Goal: Information Seeking & Learning: Compare options

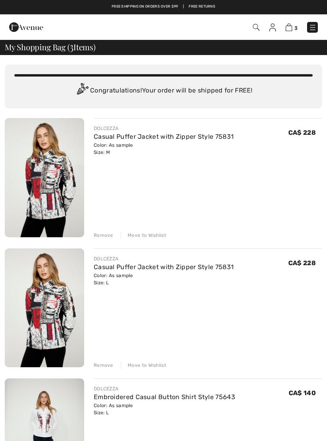
click at [108, 371] on div "DOLCEZZA Casual Puffer Jacket with Zipper Style 75831 Color: As sample Size: M …" at bounding box center [164, 308] width 318 height 381
click at [108, 234] on div "Remove" at bounding box center [104, 235] width 20 height 7
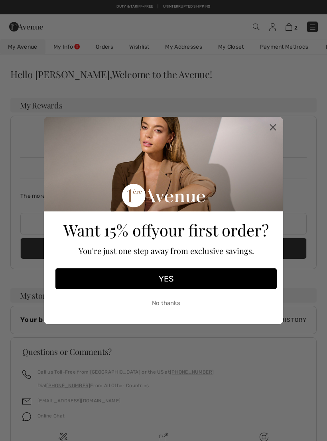
click at [197, 307] on button "No thanks" at bounding box center [165, 303] width 221 height 20
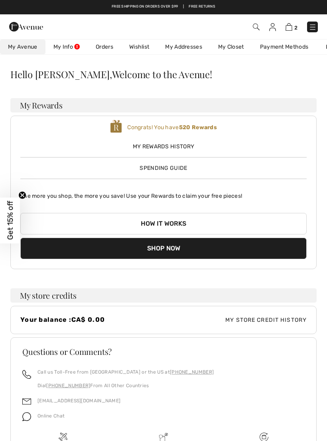
click at [206, 172] on div "My Rewards History Spending Guide" at bounding box center [163, 154] width 286 height 36
click at [177, 170] on span "Spending Guide" at bounding box center [163, 168] width 47 height 7
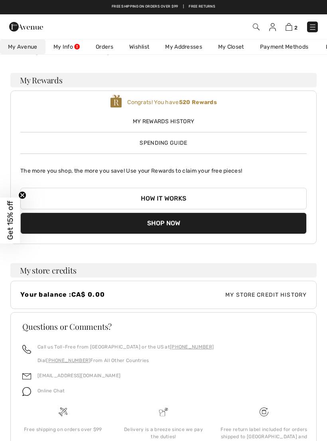
scroll to position [25, 0]
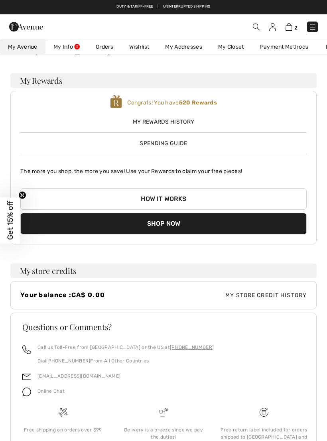
click at [238, 49] on link "My Closet" at bounding box center [231, 46] width 42 height 15
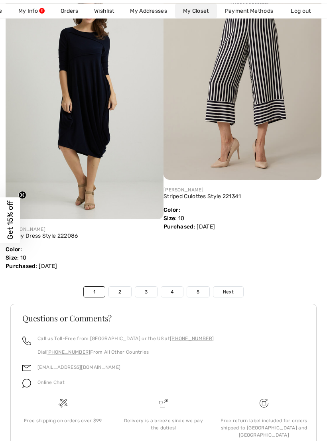
scroll to position [5350, 0]
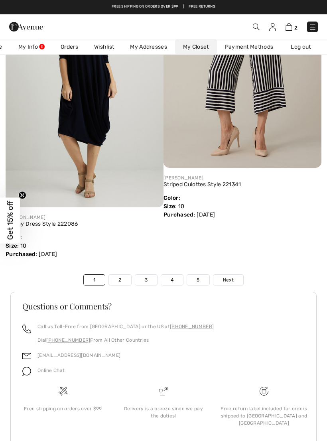
click at [124, 276] on link "2" at bounding box center [120, 280] width 22 height 10
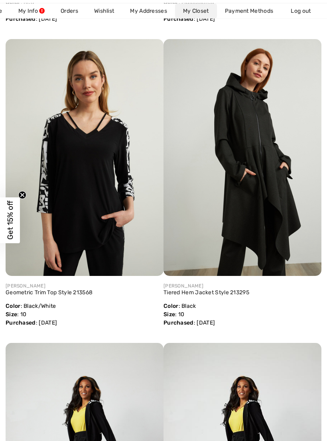
scroll to position [2230, 0]
click at [270, 207] on img at bounding box center [243, 157] width 158 height 237
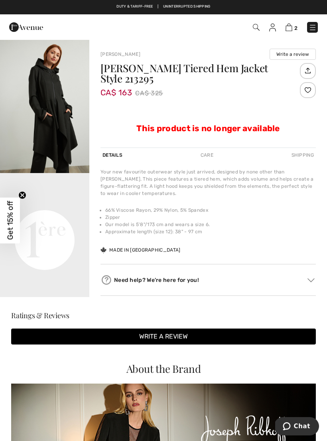
click at [54, 213] on video "Your browser does not support the video tag." at bounding box center [44, 195] width 89 height 45
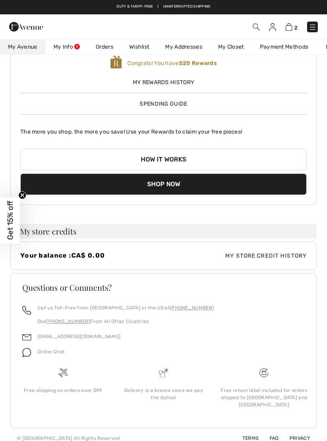
click at [239, 53] on link "My Closet" at bounding box center [231, 46] width 42 height 15
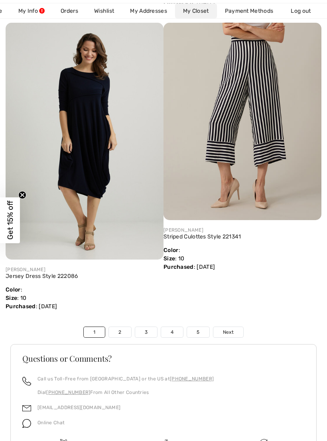
scroll to position [5298, 0]
click at [125, 328] on link "2" at bounding box center [120, 332] width 22 height 10
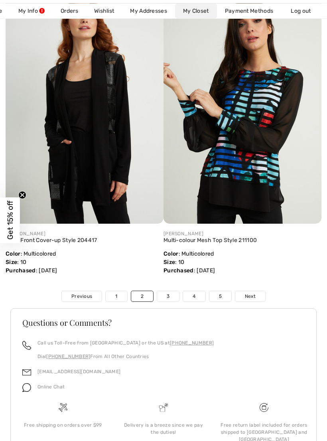
scroll to position [5322, 0]
click at [173, 297] on link "3" at bounding box center [168, 296] width 22 height 10
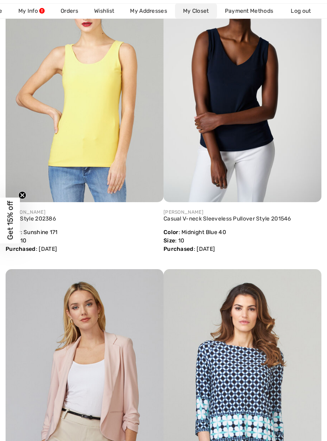
scroll to position [2304, 0]
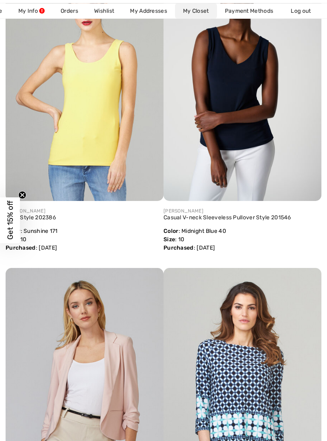
click at [258, 105] on img at bounding box center [243, 82] width 158 height 237
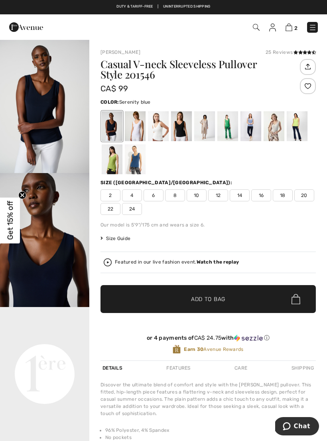
click at [257, 128] on div at bounding box center [251, 126] width 21 height 30
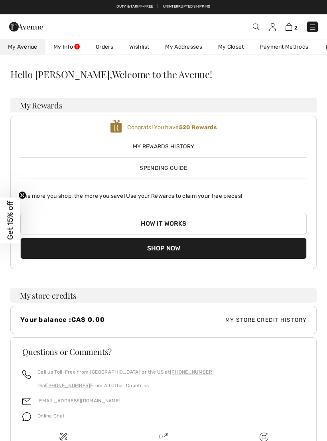
click at [238, 50] on link "My Closet" at bounding box center [231, 46] width 42 height 15
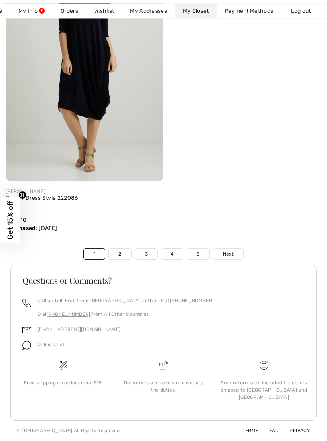
scroll to position [5350, 0]
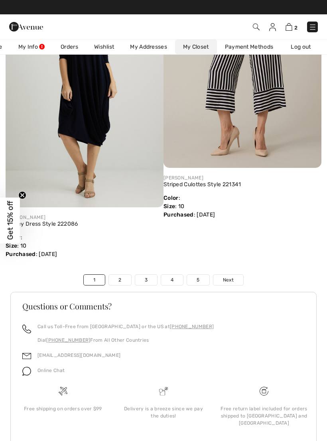
click at [150, 275] on link "3" at bounding box center [146, 280] width 22 height 10
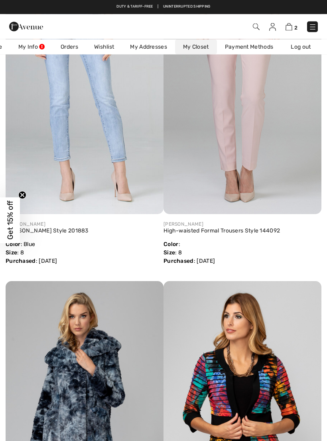
scroll to position [4419, 0]
click at [133, 175] on img at bounding box center [85, 95] width 158 height 237
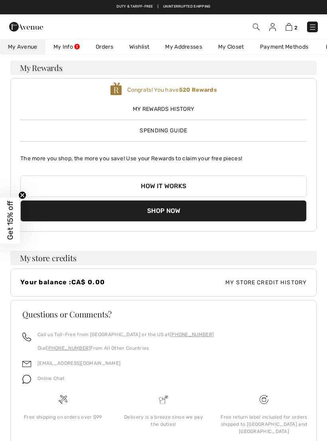
scroll to position [39, 0]
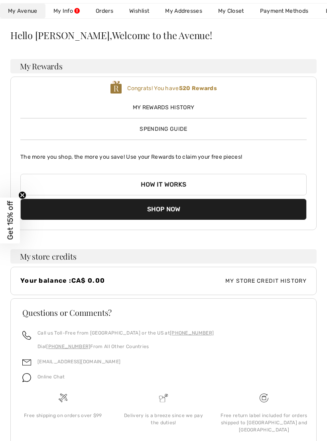
click at [238, 12] on link "My Closet" at bounding box center [231, 11] width 42 height 15
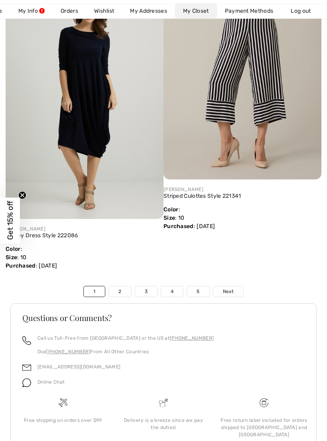
scroll to position [5350, 0]
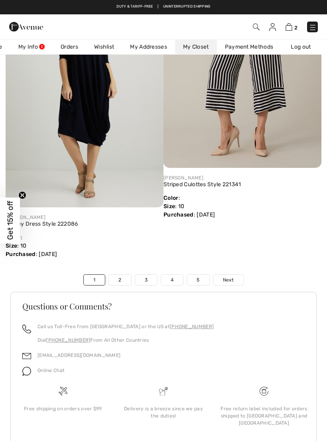
click at [146, 275] on link "3" at bounding box center [146, 280] width 22 height 10
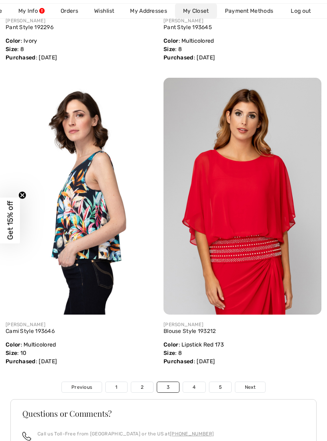
scroll to position [5231, 0]
click at [199, 385] on link "4" at bounding box center [194, 387] width 22 height 10
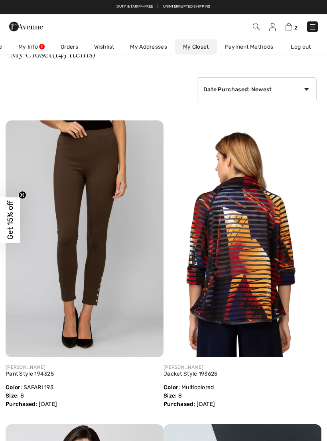
scroll to position [0, 0]
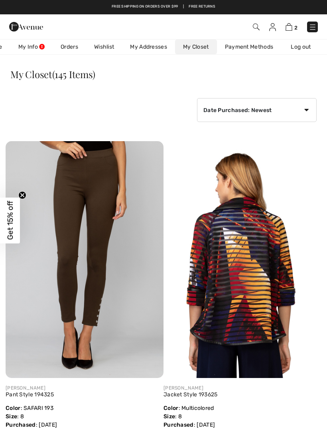
click at [262, 297] on img at bounding box center [243, 259] width 158 height 237
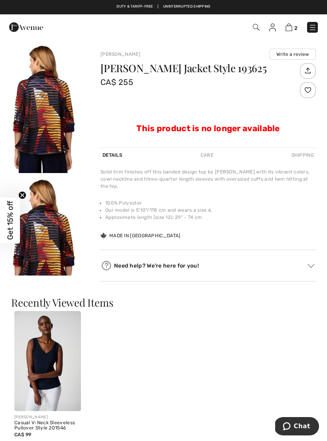
click at [49, 118] on img "1 / 21" at bounding box center [44, 106] width 89 height 134
click at [275, 30] on img at bounding box center [272, 28] width 7 height 8
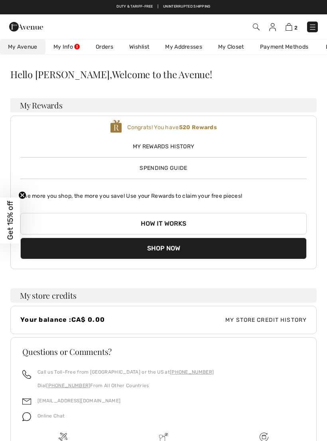
click at [245, 50] on link "My Closet" at bounding box center [231, 46] width 42 height 15
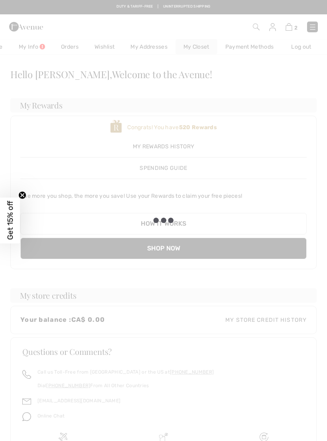
scroll to position [0, 38]
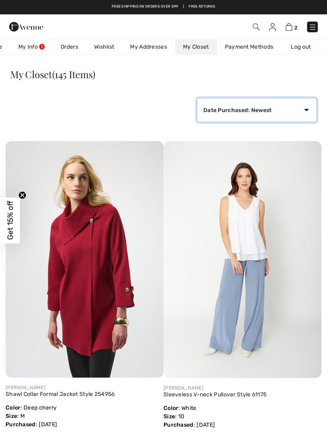
click at [306, 108] on select "Date Purchased: Newest Date Purchased: Oldest Price: High to Low Price: Low to …" at bounding box center [257, 110] width 120 height 24
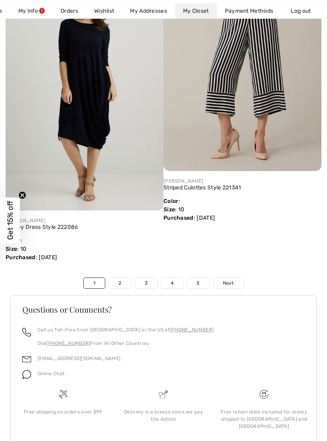
scroll to position [5350, 0]
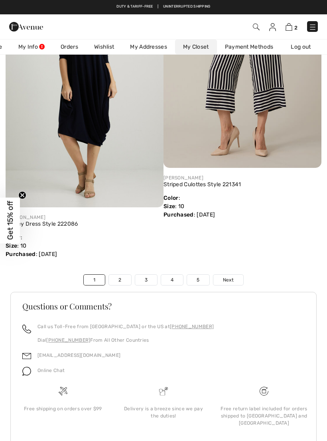
click at [152, 275] on link "3" at bounding box center [146, 280] width 22 height 10
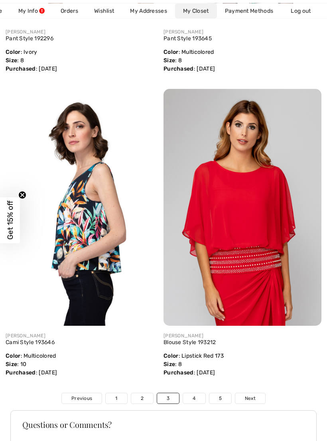
scroll to position [5344, 0]
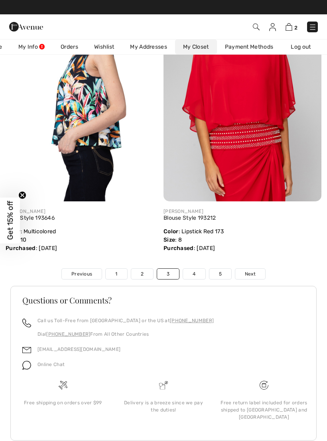
click at [196, 271] on link "4" at bounding box center [194, 274] width 22 height 10
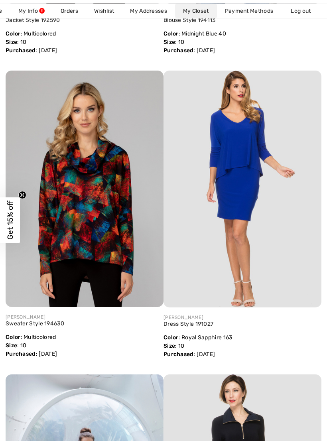
scroll to position [2806, 0]
click at [110, 247] on img at bounding box center [85, 189] width 158 height 237
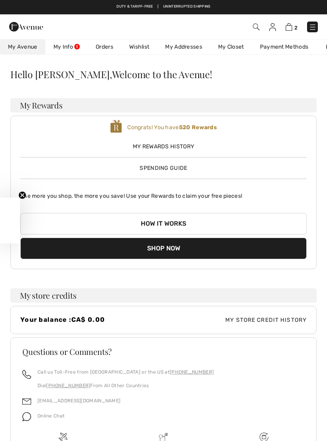
scroll to position [64, 0]
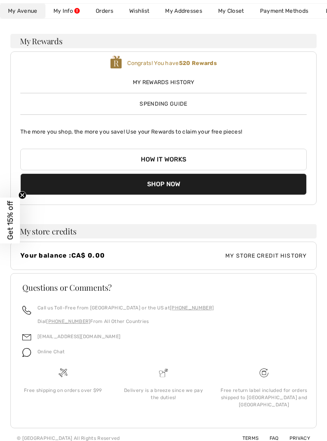
click at [244, 16] on link "My Closet" at bounding box center [231, 11] width 42 height 15
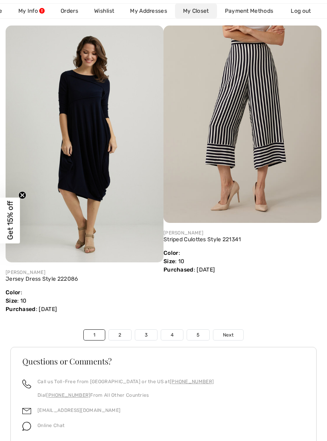
scroll to position [5350, 0]
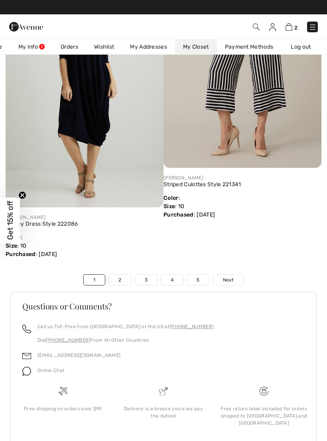
click at [175, 275] on link "4" at bounding box center [172, 280] width 22 height 10
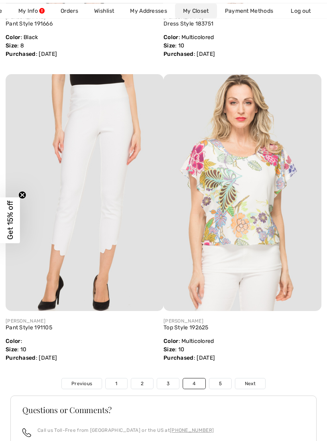
scroll to position [5234, 0]
click at [223, 387] on link "5" at bounding box center [220, 384] width 22 height 10
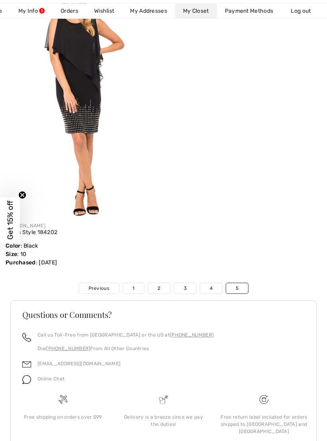
scroll to position [177, 0]
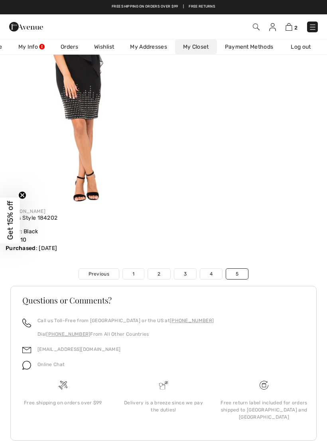
click at [294, 346] on div "[EMAIL_ADDRESS][DOMAIN_NAME]" at bounding box center [163, 351] width 282 height 15
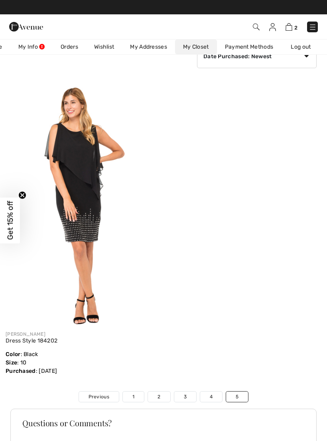
scroll to position [0, 0]
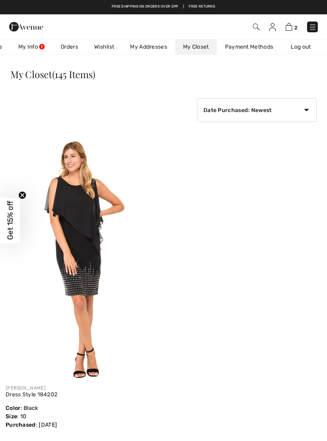
click at [67, 47] on link "Orders" at bounding box center [70, 46] width 34 height 15
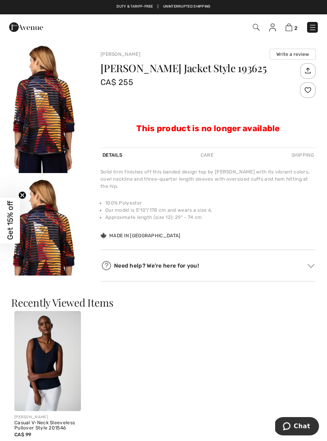
click at [255, 214] on li "Approximate length (size 12): 29" - 74 cm" at bounding box center [210, 217] width 211 height 7
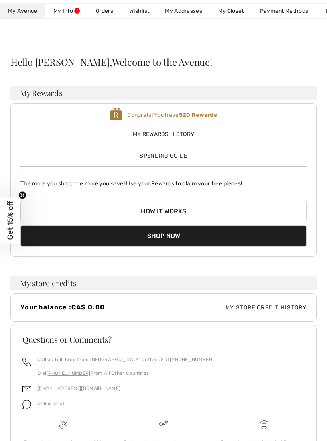
click at [31, 10] on span "My Avenue" at bounding box center [23, 11] width 30 height 8
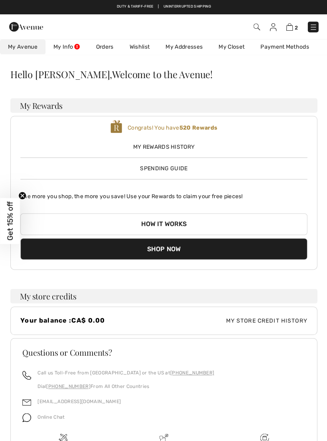
click at [36, 49] on span "My Avenue" at bounding box center [23, 47] width 30 height 8
click at [72, 45] on link "My Info" at bounding box center [66, 46] width 42 height 15
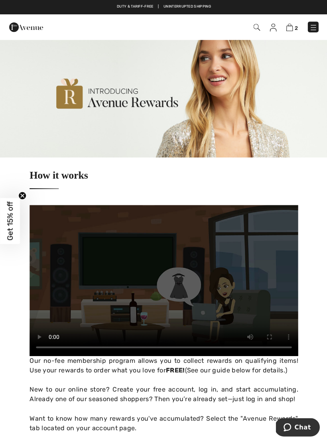
click at [258, 28] on img at bounding box center [256, 27] width 7 height 7
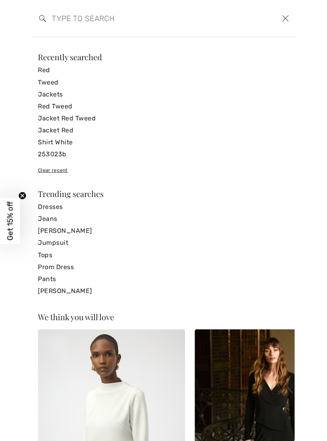
click at [62, 169] on div "Clear recent" at bounding box center [163, 169] width 251 height 7
click at [61, 172] on div "Clear recent" at bounding box center [163, 169] width 251 height 7
click at [63, 172] on div "Clear recent" at bounding box center [163, 169] width 251 height 7
click at [79, 23] on input "search" at bounding box center [136, 18] width 180 height 24
type input "D"
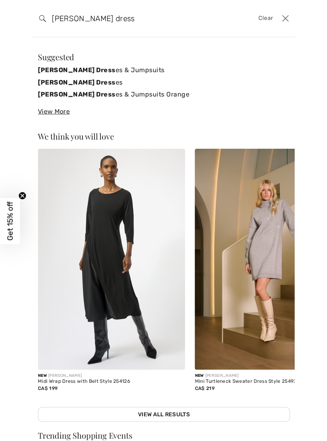
type input "Joseph ribkoff dress"
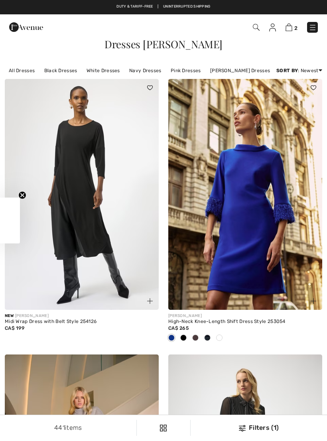
checkbox input "true"
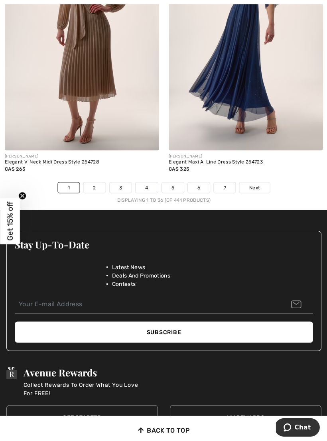
scroll to position [4809, 0]
click at [99, 182] on link "2" at bounding box center [94, 187] width 22 height 10
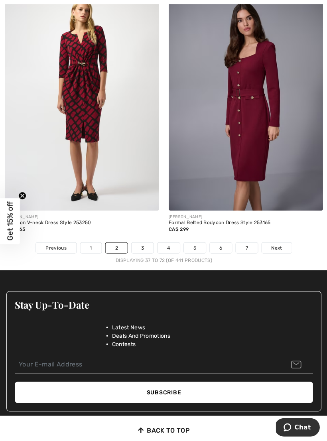
scroll to position [4762, 0]
click at [147, 242] on link "3" at bounding box center [142, 247] width 22 height 10
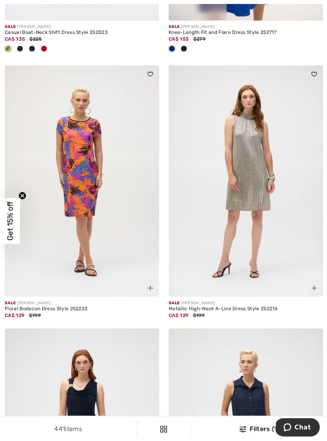
scroll to position [3863, 0]
click at [94, 200] on img at bounding box center [82, 180] width 154 height 231
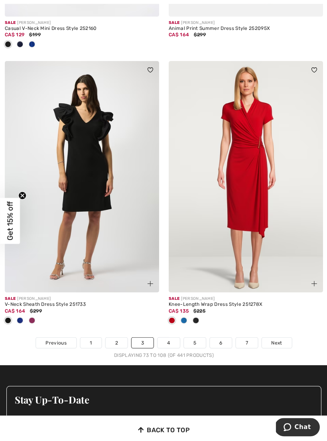
scroll to position [4711, 0]
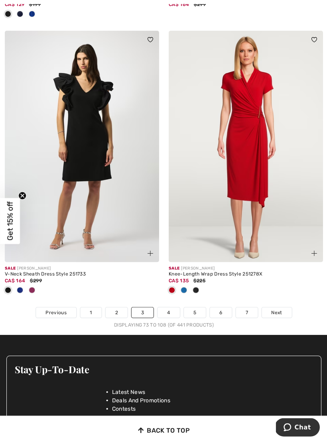
click at [174, 307] on link "4" at bounding box center [168, 312] width 22 height 10
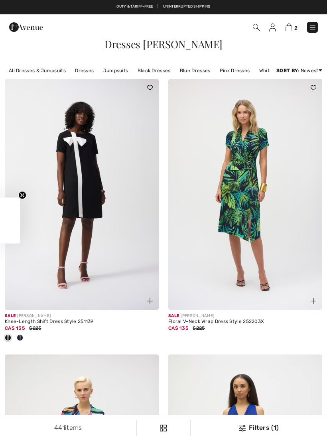
checkbox input "true"
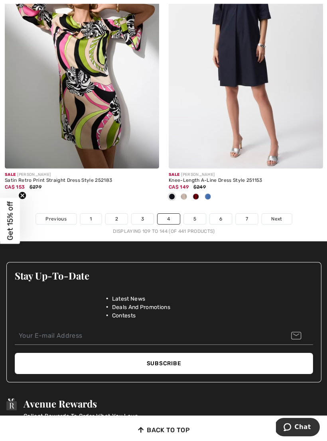
scroll to position [4857, 0]
click at [199, 213] on link "5" at bounding box center [194, 218] width 22 height 10
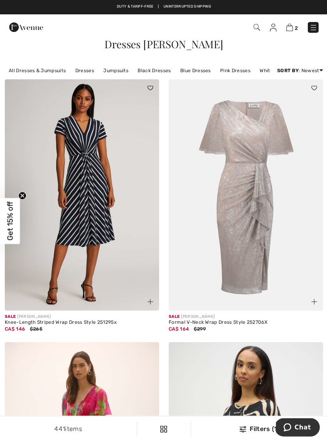
click at [267, 232] on img at bounding box center [245, 194] width 154 height 231
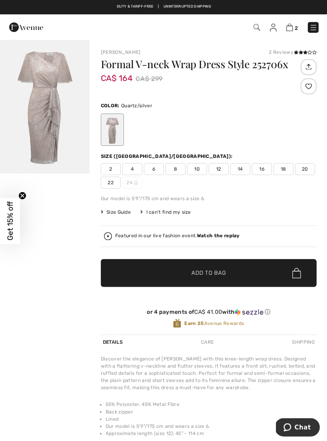
click at [68, 130] on img "1 / 1" at bounding box center [44, 106] width 89 height 134
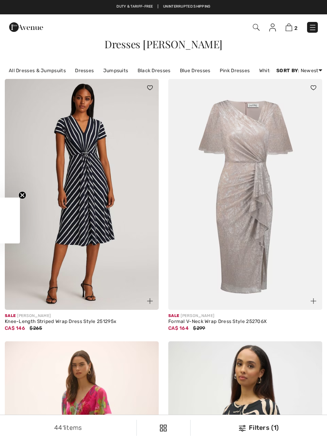
checkbox input "true"
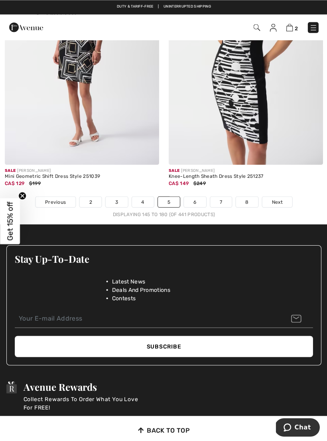
scroll to position [4794, 0]
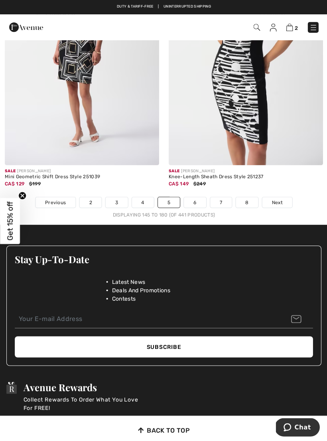
click at [203, 197] on link "6" at bounding box center [194, 202] width 22 height 10
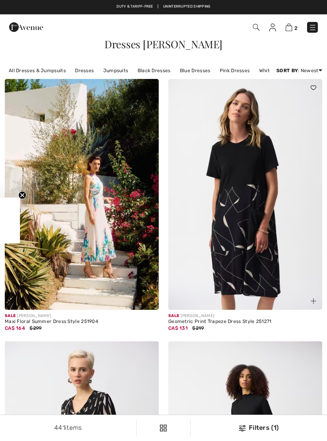
checkbox input "true"
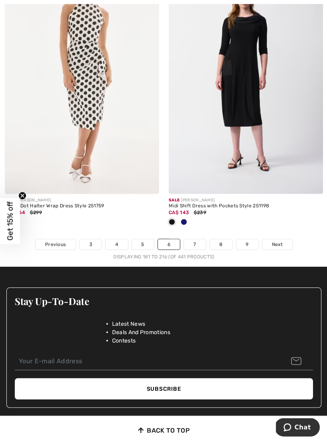
scroll to position [4779, 0]
click at [198, 241] on link "7" at bounding box center [194, 244] width 22 height 10
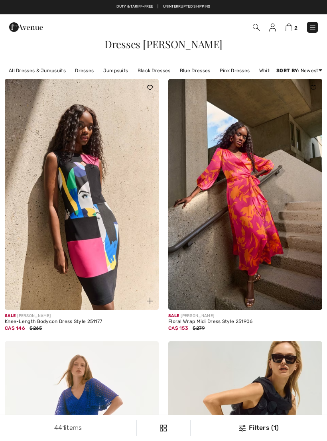
checkbox input "true"
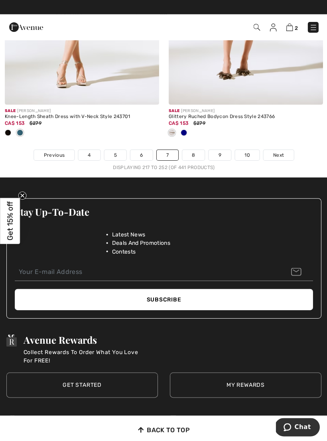
scroll to position [4854, 0]
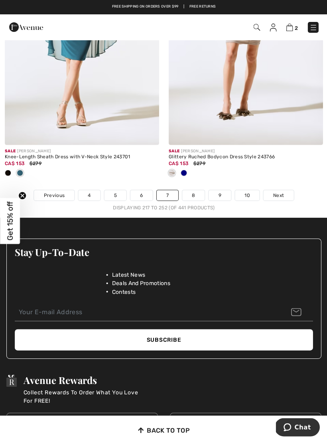
click at [199, 190] on link "8" at bounding box center [193, 195] width 22 height 10
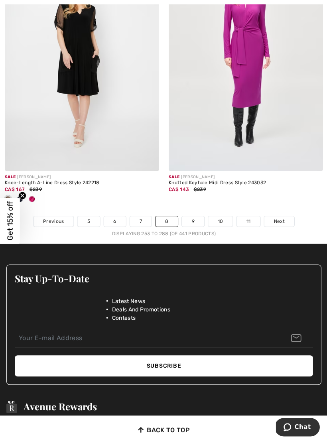
scroll to position [4894, 0]
click at [195, 216] on link "9" at bounding box center [192, 221] width 22 height 10
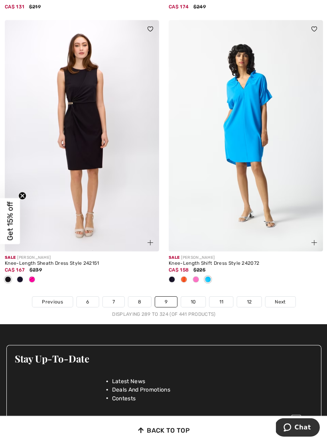
scroll to position [4748, 0]
click at [196, 296] on link "10" at bounding box center [193, 301] width 25 height 10
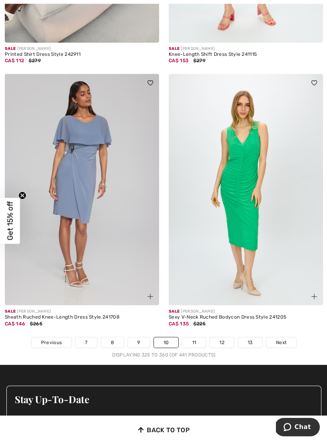
scroll to position [4709, 0]
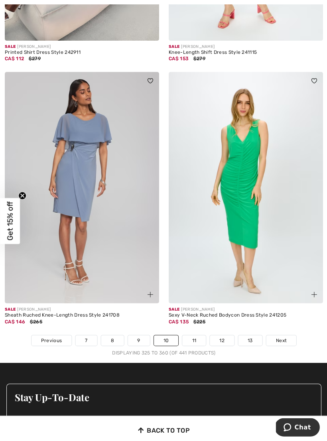
click at [197, 336] on link "11" at bounding box center [194, 340] width 24 height 10
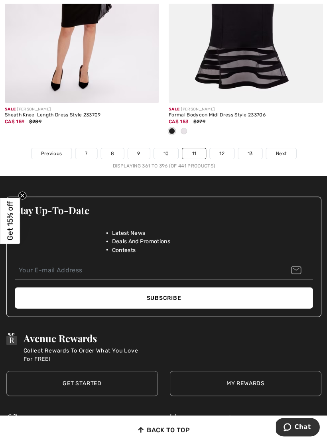
scroll to position [4893, 0]
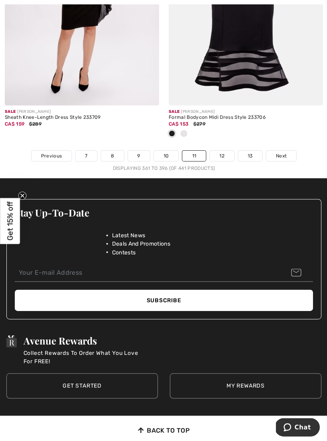
click at [225, 154] on link "12" at bounding box center [221, 155] width 24 height 10
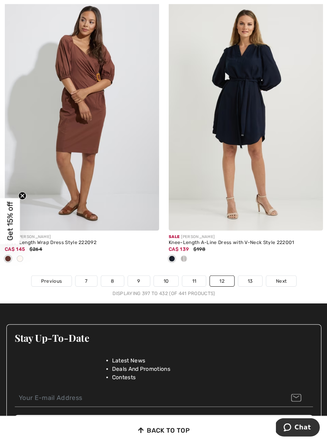
scroll to position [4755, 0]
click at [250, 277] on link "13" at bounding box center [250, 280] width 24 height 10
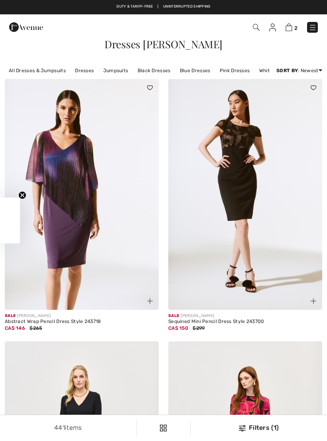
checkbox input "true"
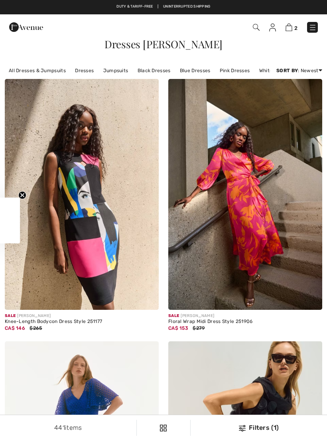
scroll to position [4853, 0]
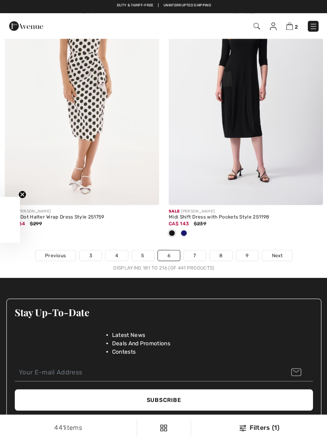
scroll to position [4766, 0]
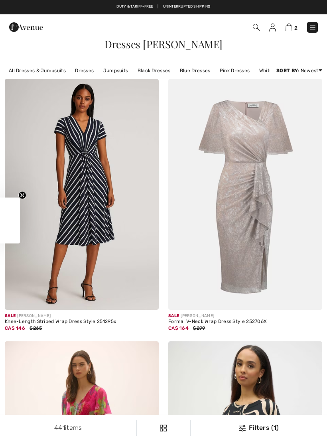
scroll to position [4793, 0]
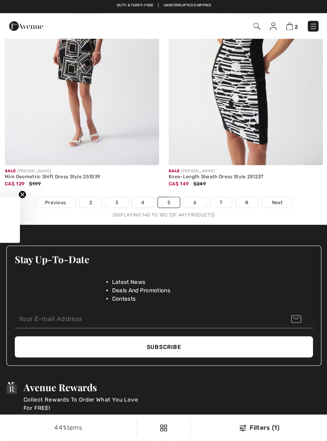
checkbox input "true"
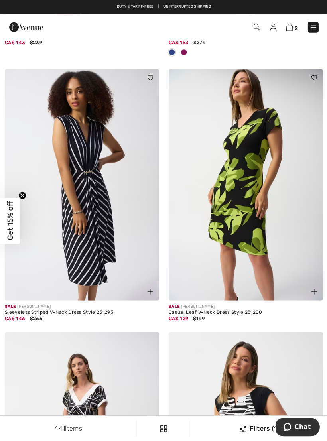
scroll to position [4384, 0]
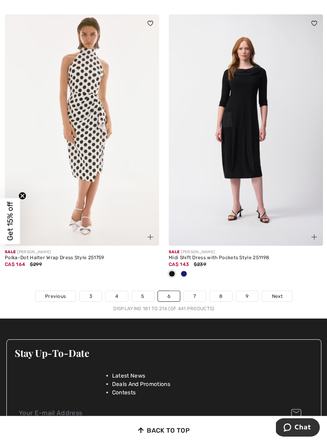
scroll to position [4727, 0]
click at [92, 290] on link "3" at bounding box center [90, 295] width 22 height 10
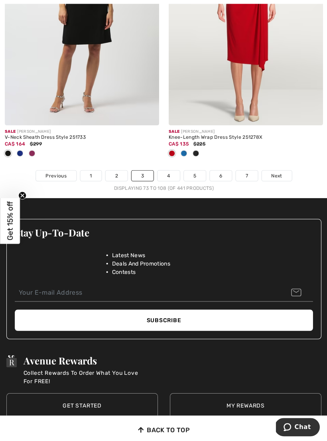
scroll to position [4847, 0]
click at [89, 170] on link "1" at bounding box center [90, 175] width 21 height 10
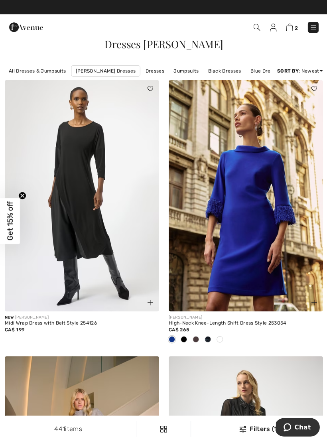
click at [158, 73] on link "Dresses" at bounding box center [154, 71] width 27 height 10
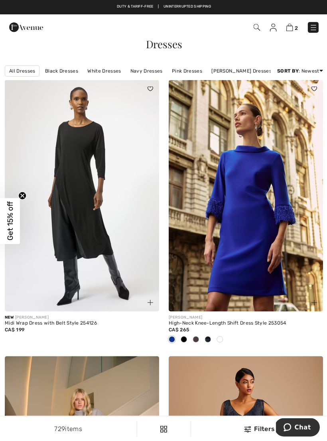
click at [23, 72] on link "All Dresses" at bounding box center [22, 70] width 35 height 11
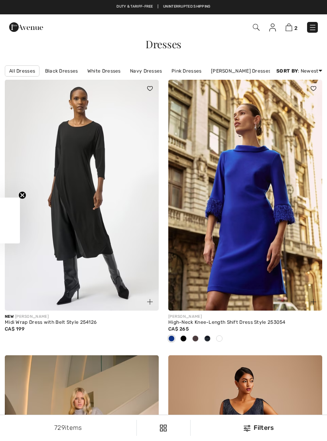
checkbox input "true"
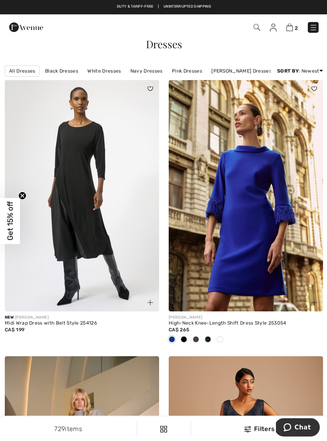
click at [28, 76] on link "All Dresses" at bounding box center [22, 70] width 35 height 11
click at [291, 26] on img at bounding box center [289, 28] width 7 height 8
click at [316, 29] on img at bounding box center [313, 28] width 8 height 8
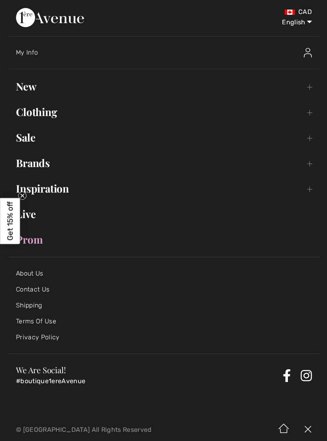
click at [49, 120] on link "Clothing Toggle submenu" at bounding box center [163, 112] width 311 height 18
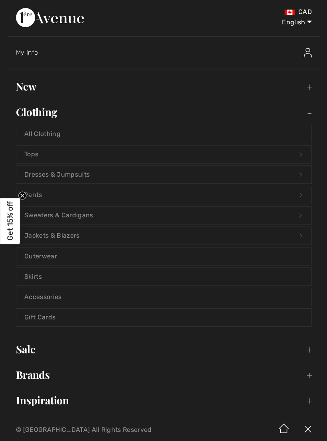
click at [305, 177] on link "Dresses & Jumpsuits Open submenu" at bounding box center [163, 175] width 294 height 18
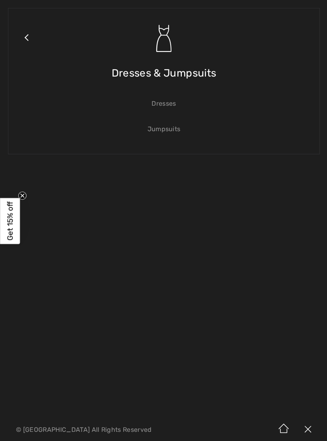
click at [168, 104] on link "Dresses" at bounding box center [163, 104] width 294 height 18
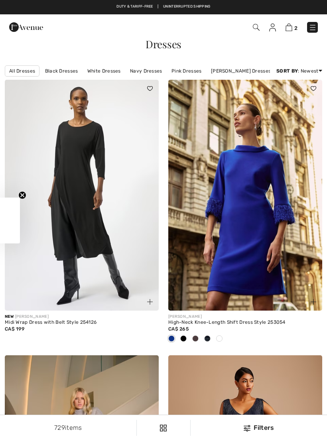
checkbox input "true"
